Goal: Complete application form

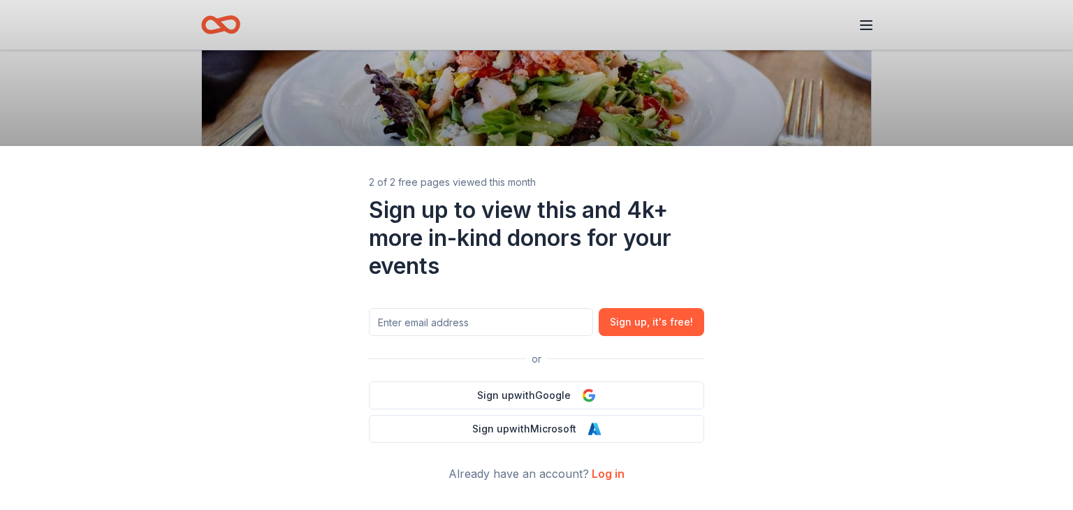
scroll to position [210, 0]
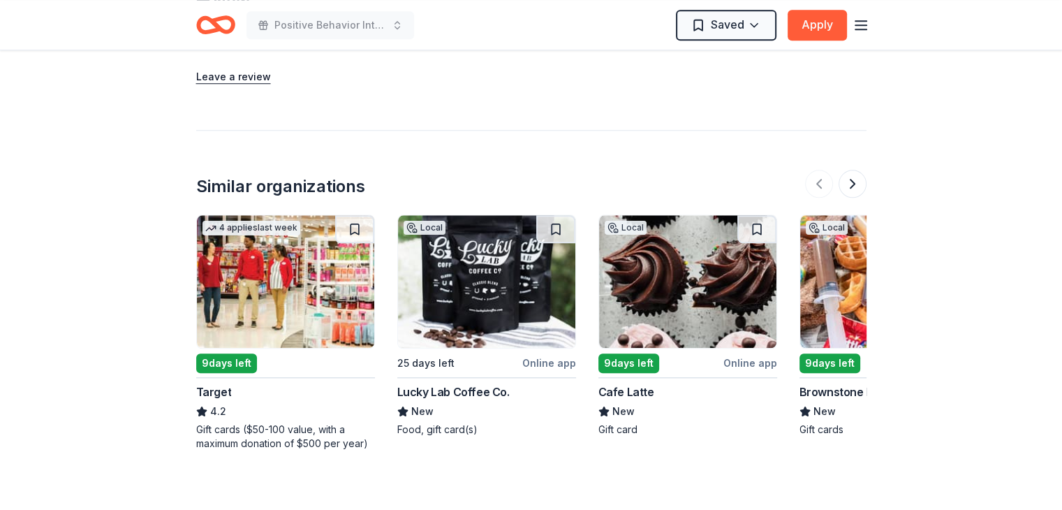
scroll to position [1467, 0]
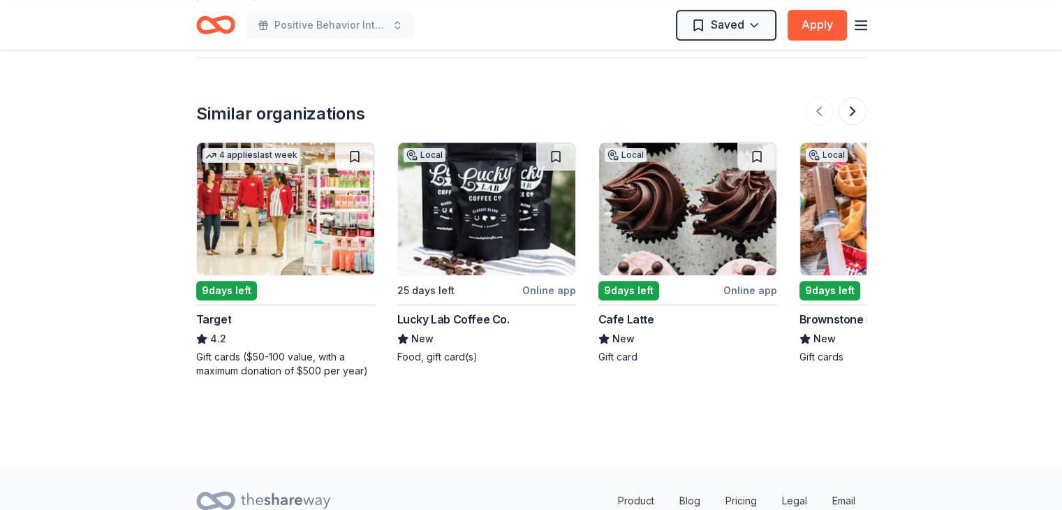
click at [515, 214] on img at bounding box center [486, 208] width 177 height 133
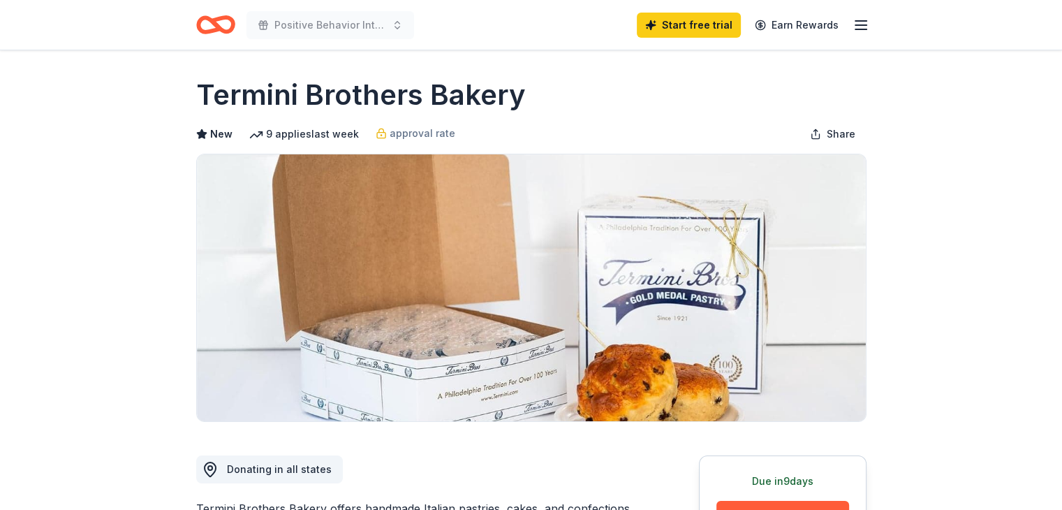
scroll to position [0, 0]
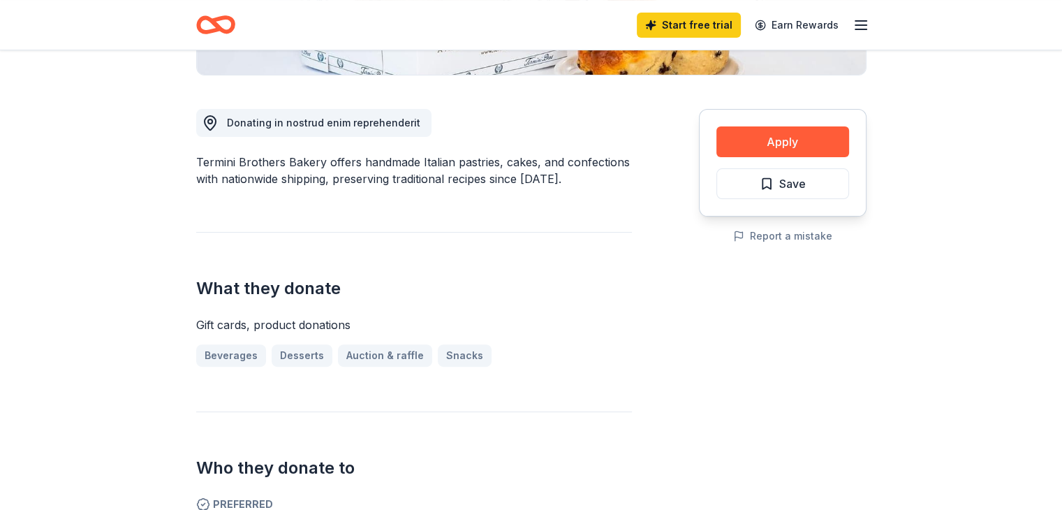
scroll to position [419, 0]
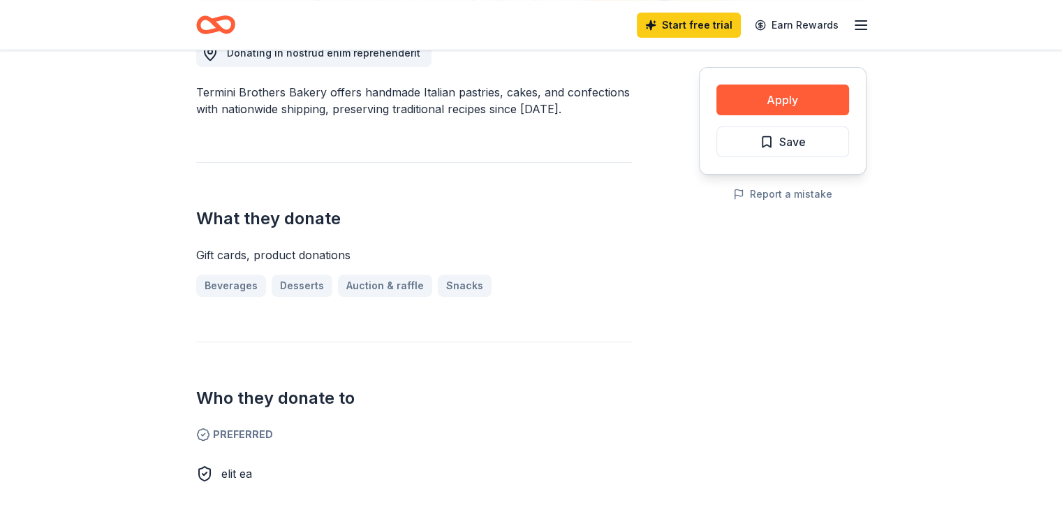
click at [448, 290] on div "Beverages Desserts Auction & raffle Snacks" at bounding box center [414, 285] width 436 height 22
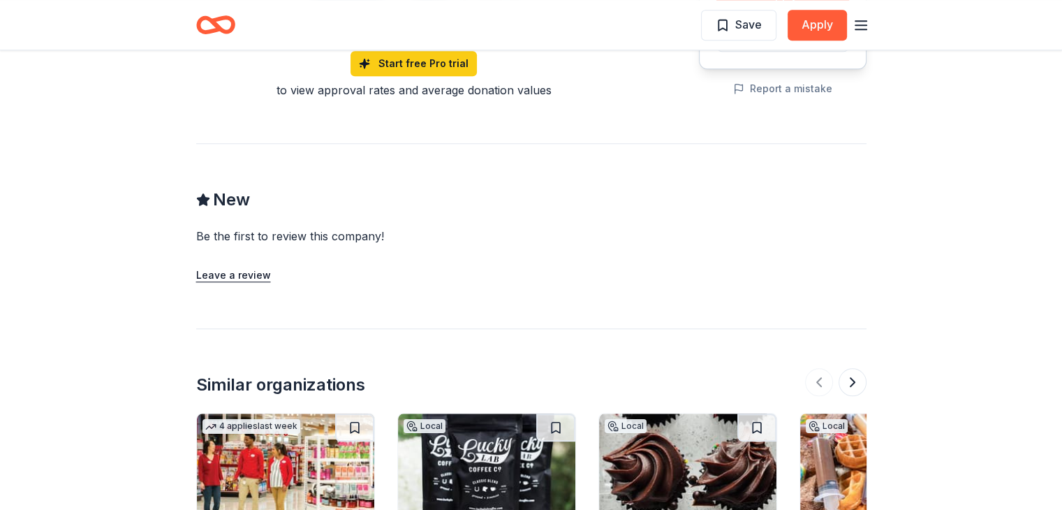
scroll to position [1327, 0]
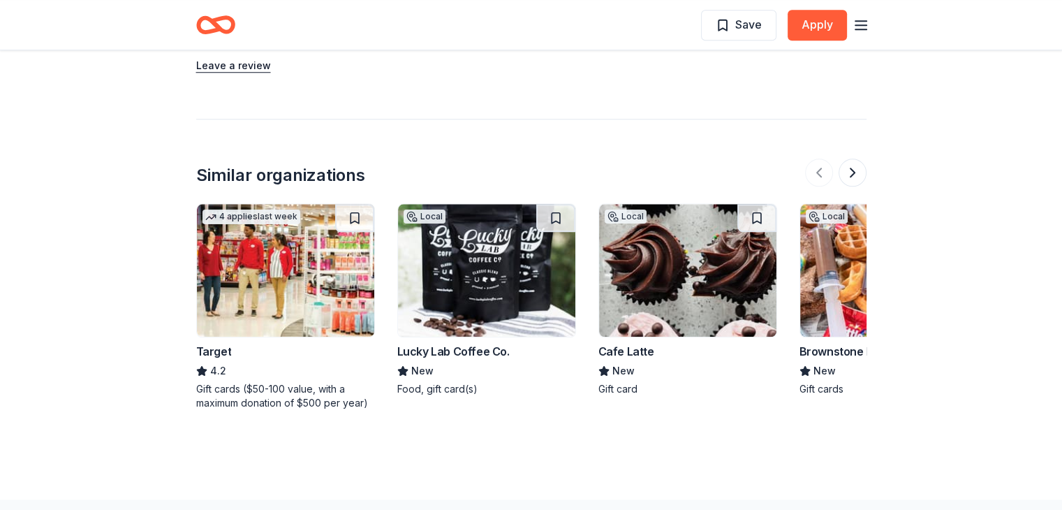
click at [205, 349] on div "Target" at bounding box center [214, 351] width 36 height 17
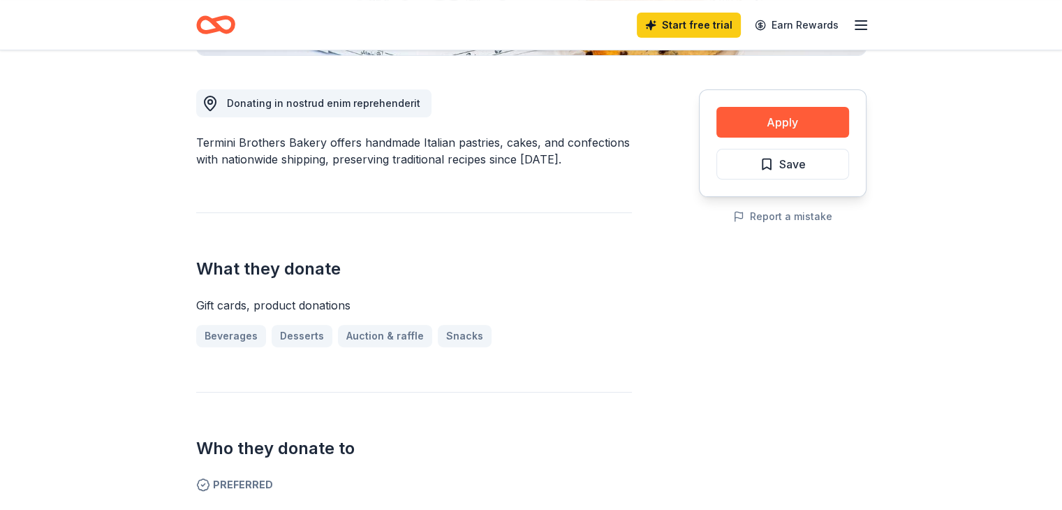
scroll to position [0, 0]
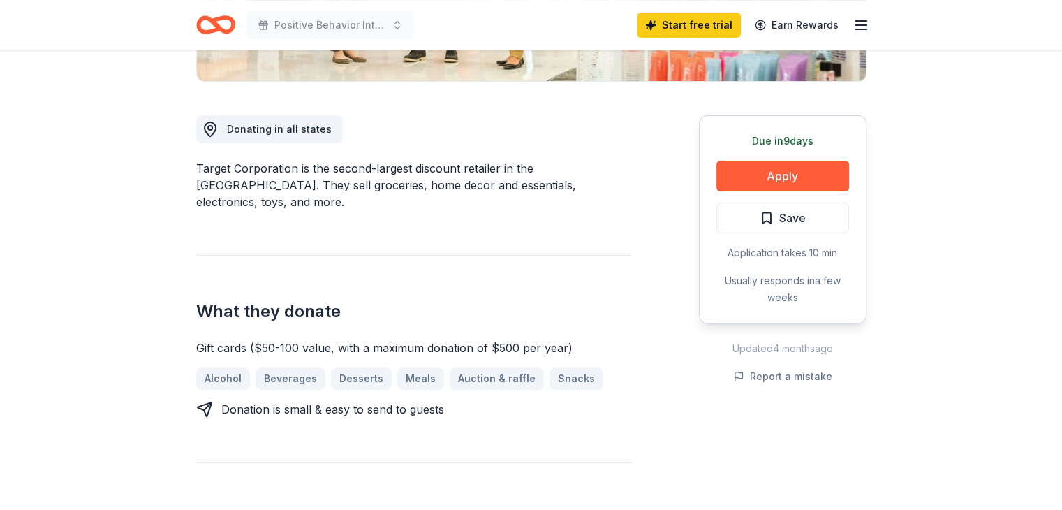
scroll to position [349, 0]
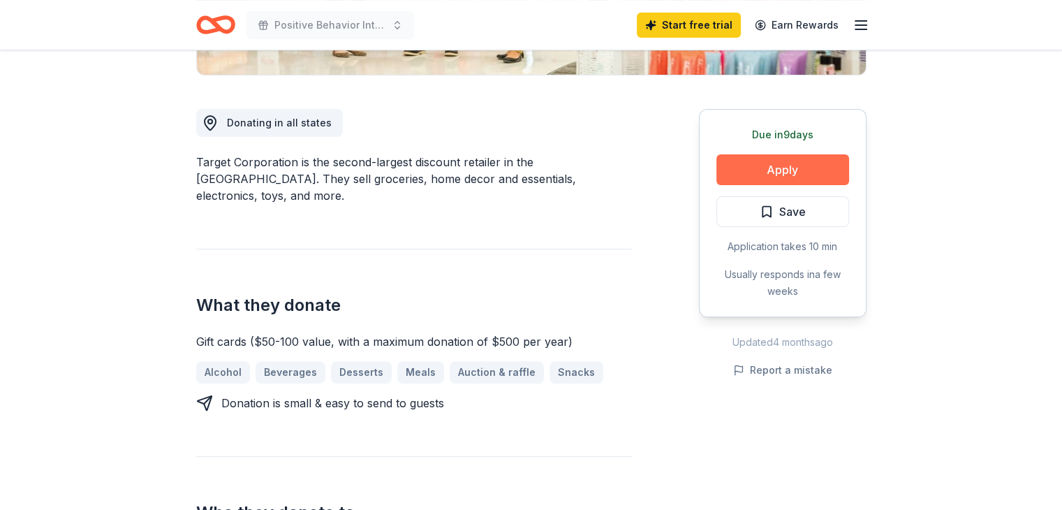
click at [767, 175] on button "Apply" at bounding box center [783, 169] width 133 height 31
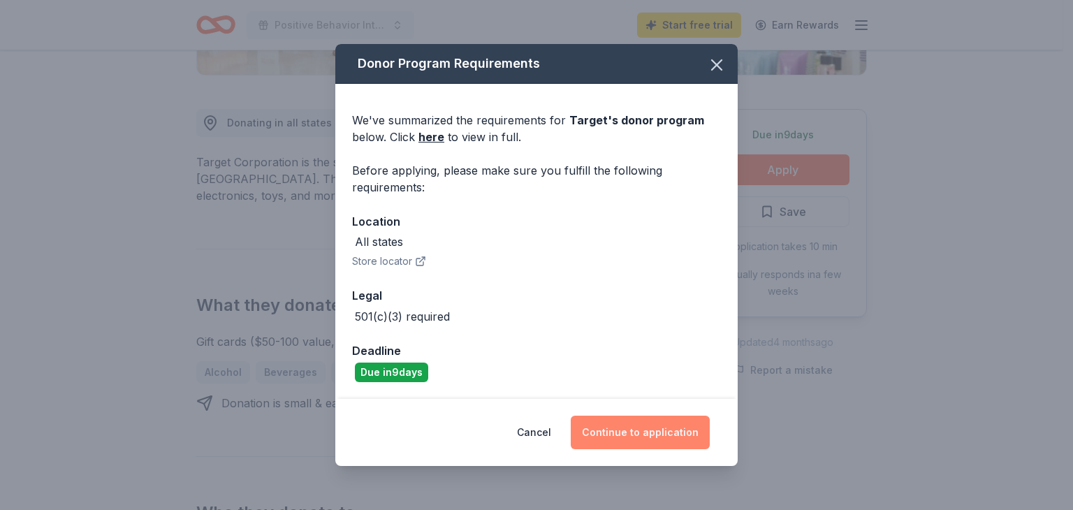
click at [601, 439] on button "Continue to application" at bounding box center [640, 433] width 139 height 34
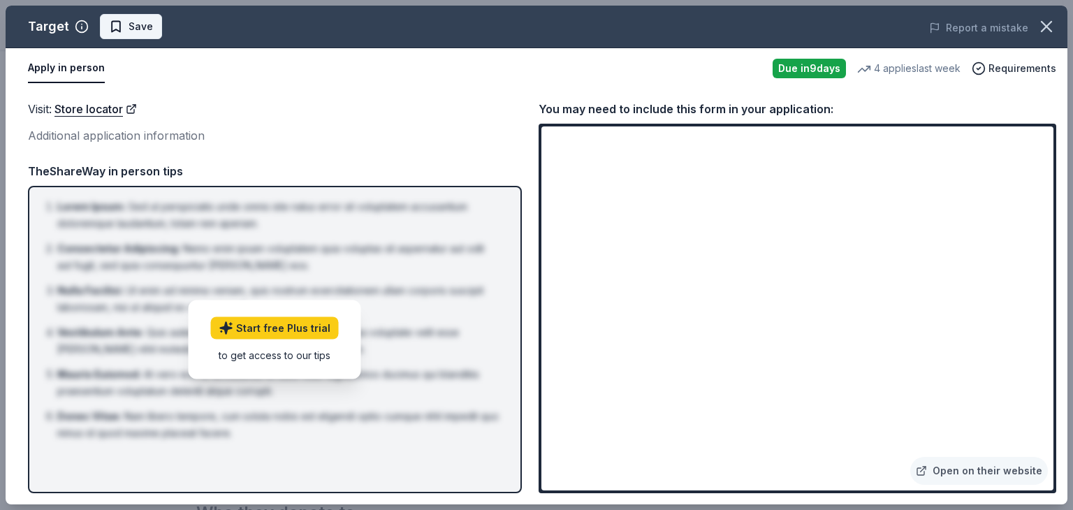
click at [131, 20] on span "Save" at bounding box center [140, 26] width 24 height 17
click at [1048, 20] on icon "button" at bounding box center [1046, 27] width 20 height 20
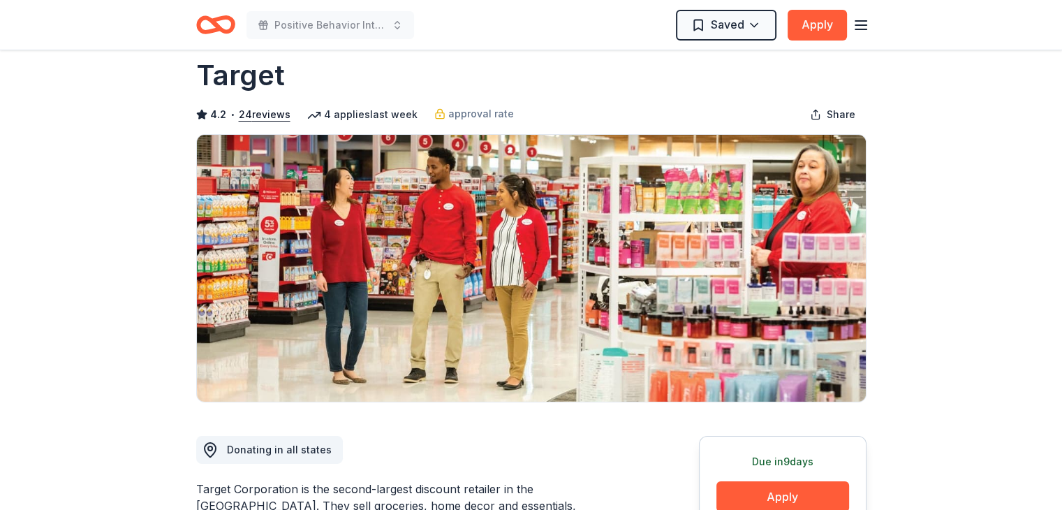
scroll to position [0, 0]
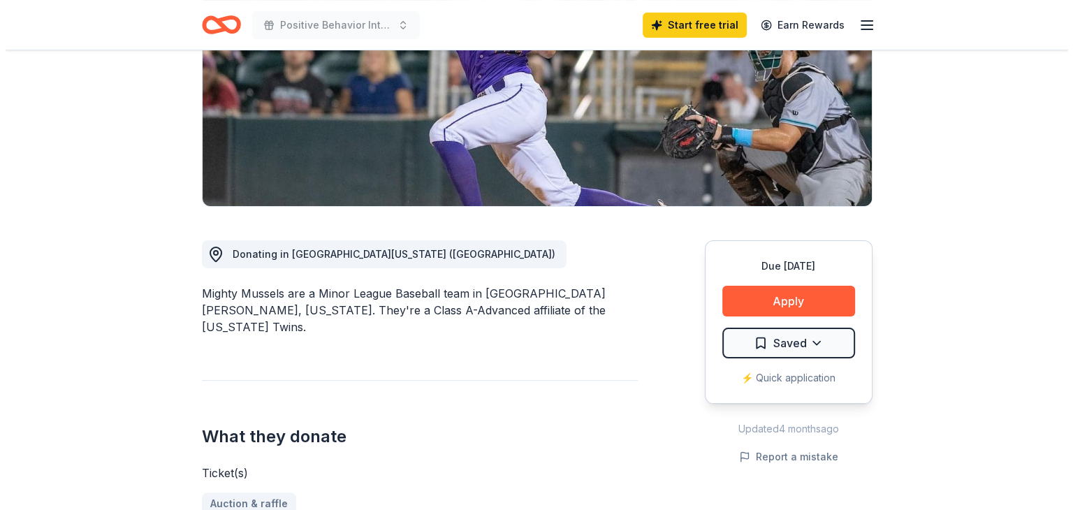
scroll to position [210, 0]
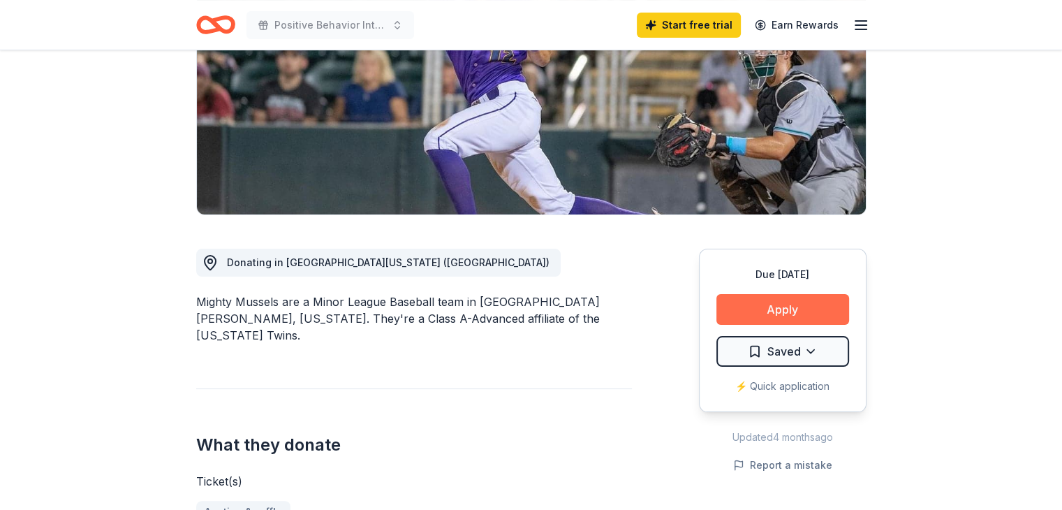
click at [781, 308] on button "Apply" at bounding box center [783, 309] width 133 height 31
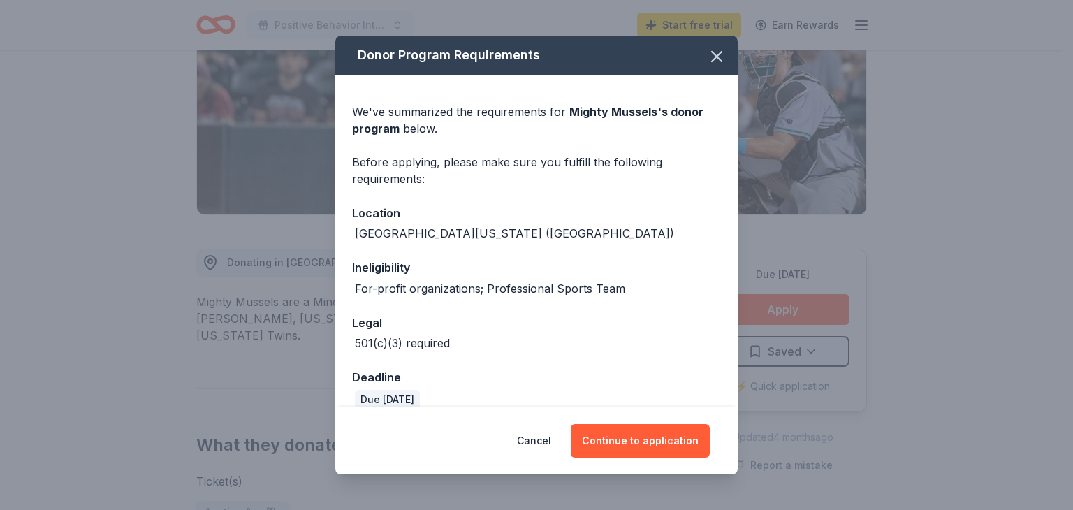
scroll to position [18, 0]
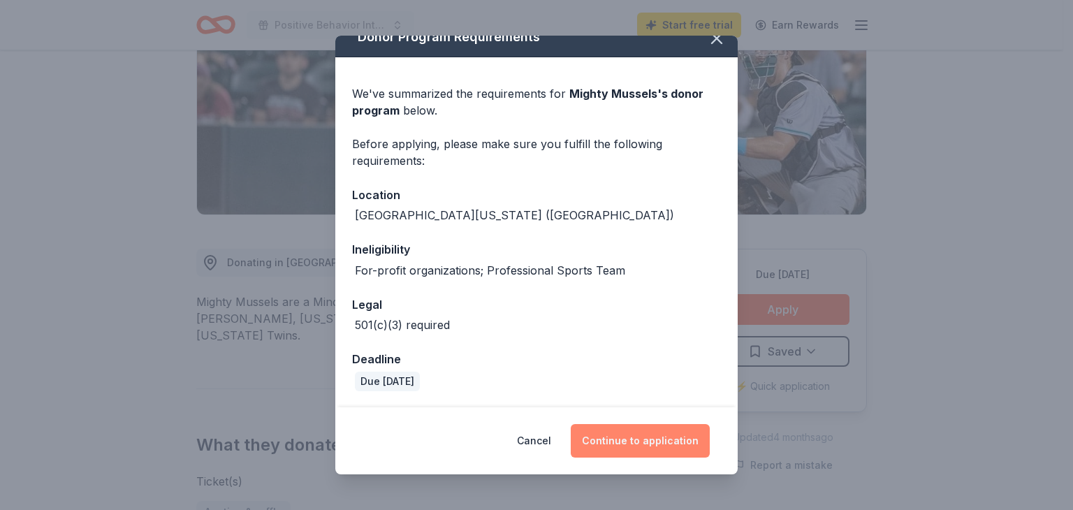
click at [623, 441] on button "Continue to application" at bounding box center [640, 441] width 139 height 34
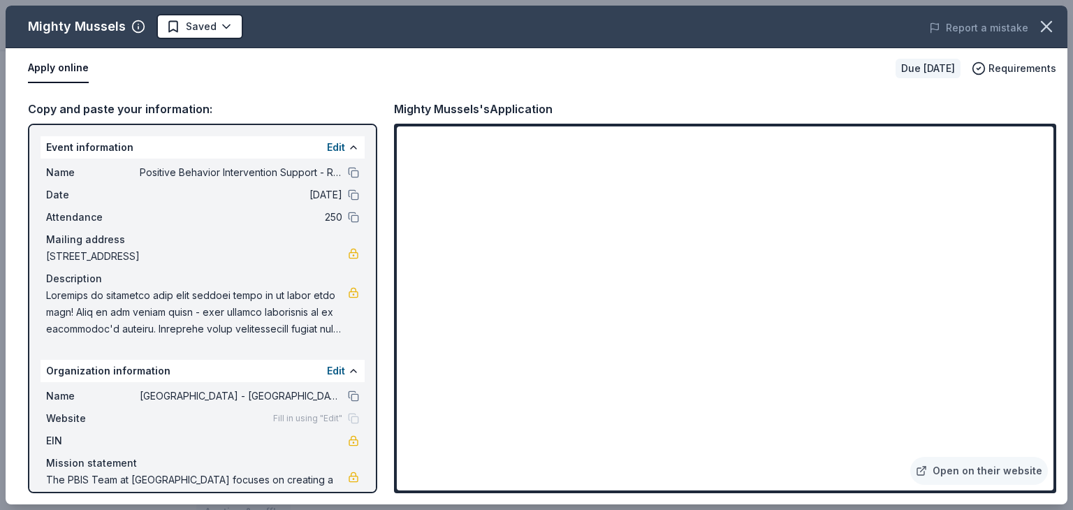
scroll to position [46, 0]
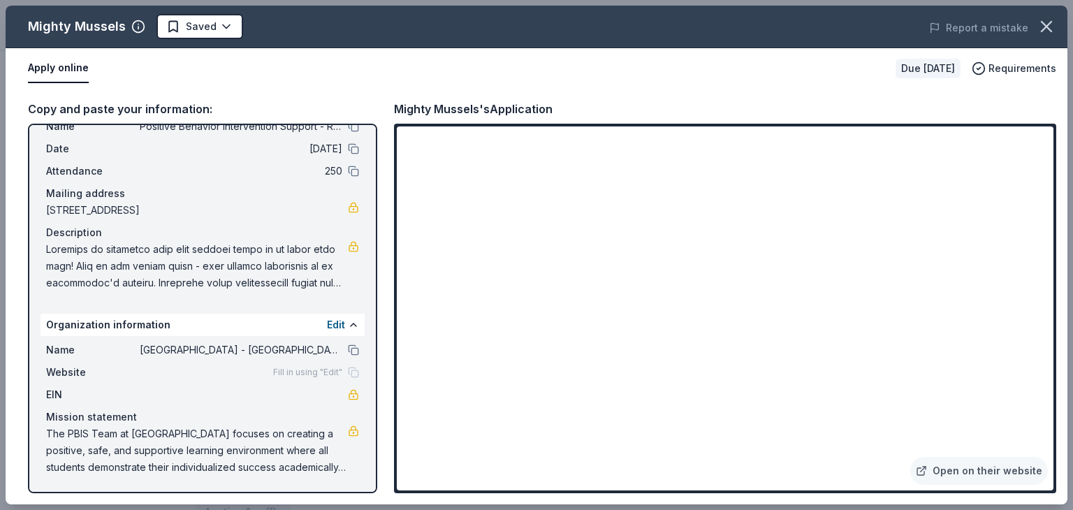
click at [333, 283] on span at bounding box center [197, 266] width 302 height 50
